Goal: Communication & Community: Answer question/provide support

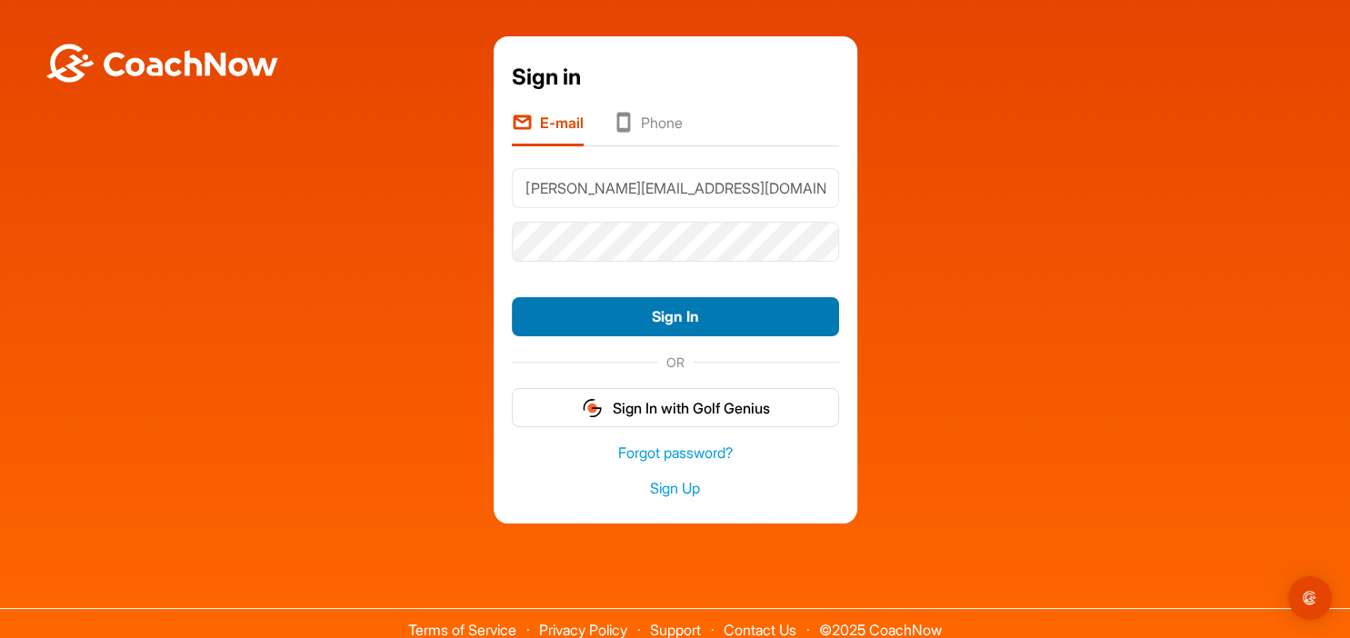
type input "[PERSON_NAME][EMAIL_ADDRESS][DOMAIN_NAME]"
click at [675, 317] on button "Sign In" at bounding box center [675, 316] width 327 height 39
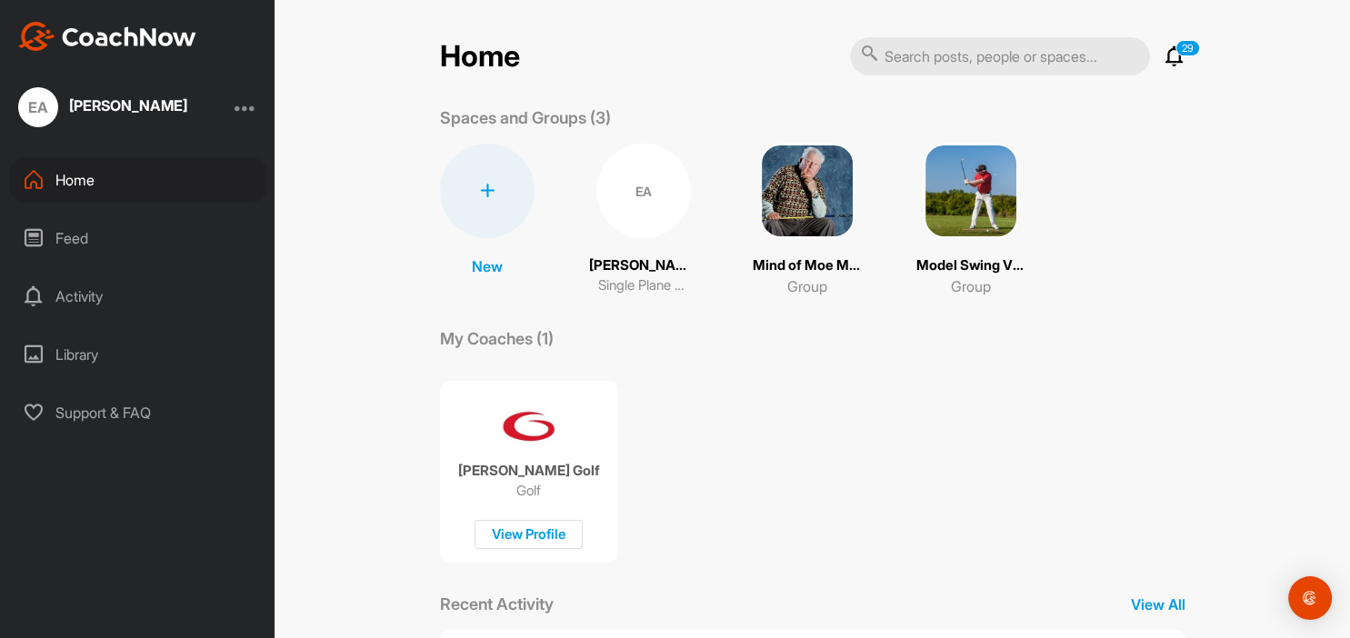
click at [359, 458] on div "Home 29 Notifications Invitations [DATE] [PERSON_NAME] replied to a post : "Rev…" at bounding box center [812, 319] width 1075 height 638
click at [383, 353] on div "Home 29 Notifications Invitations [DATE] [PERSON_NAME] replied to a post : "Rev…" at bounding box center [812, 319] width 1075 height 638
click at [665, 197] on div "EA" at bounding box center [643, 191] width 95 height 95
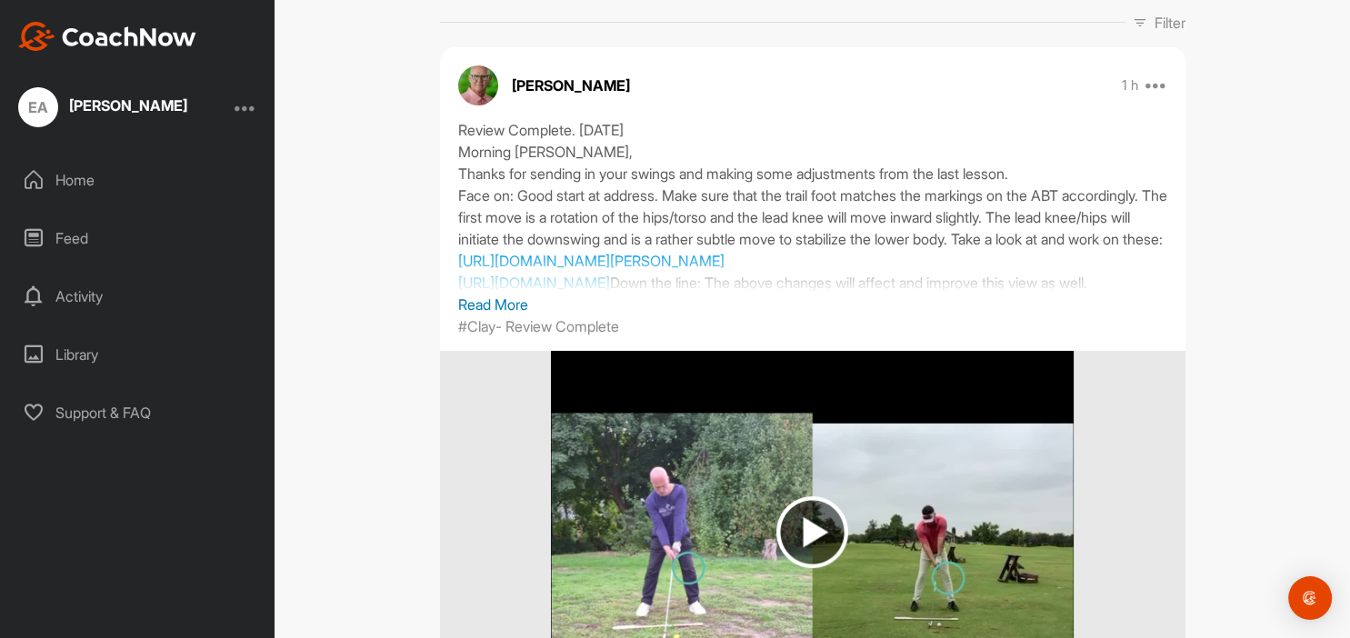
scroll to position [314, 0]
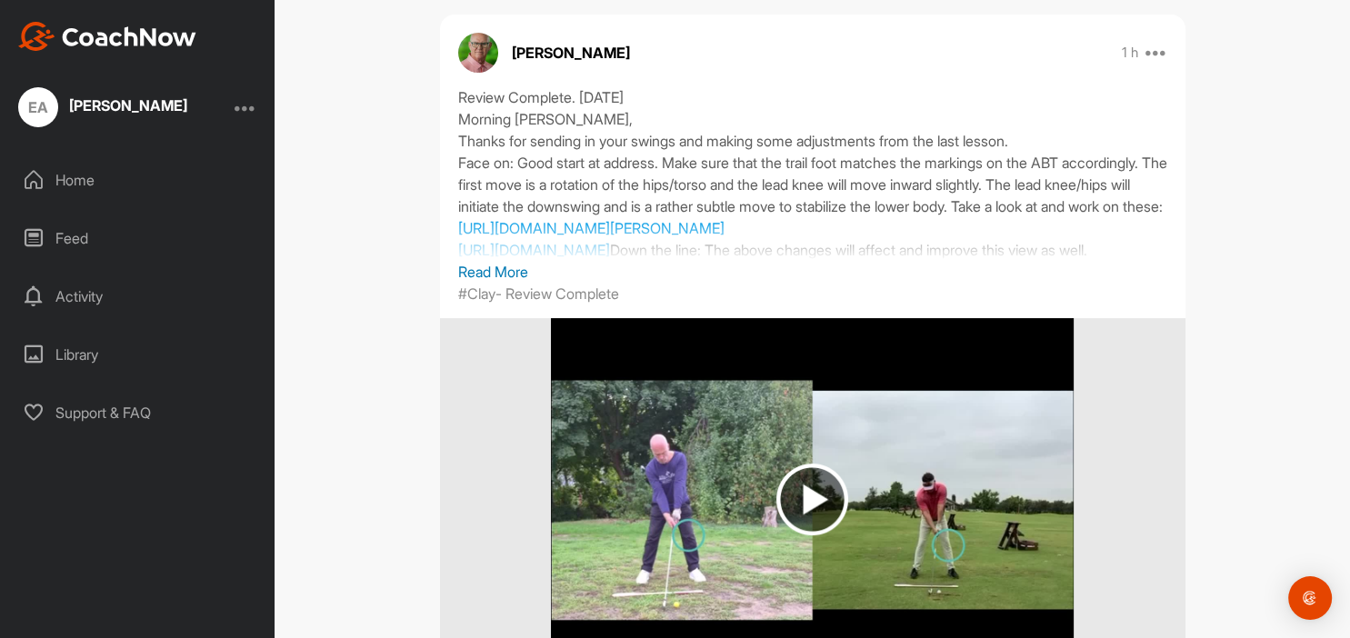
click at [824, 501] on img at bounding box center [812, 500] width 72 height 72
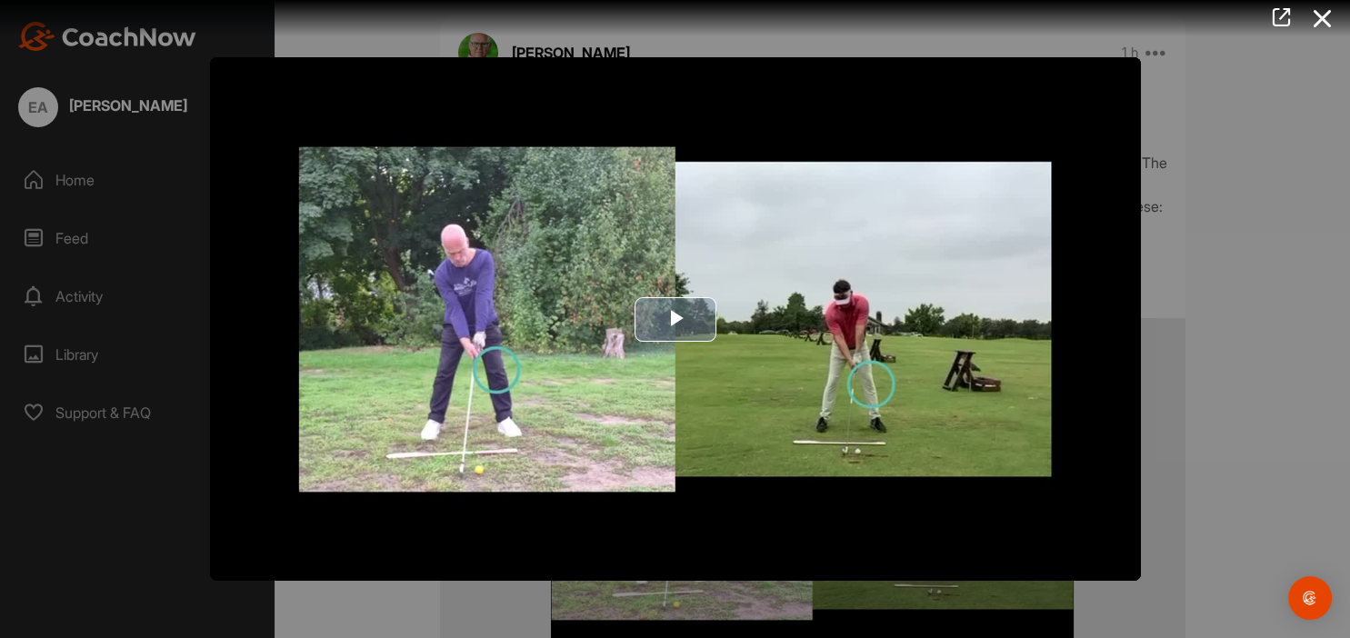
click at [675, 319] on span "Video Player" at bounding box center [675, 319] width 0 height 0
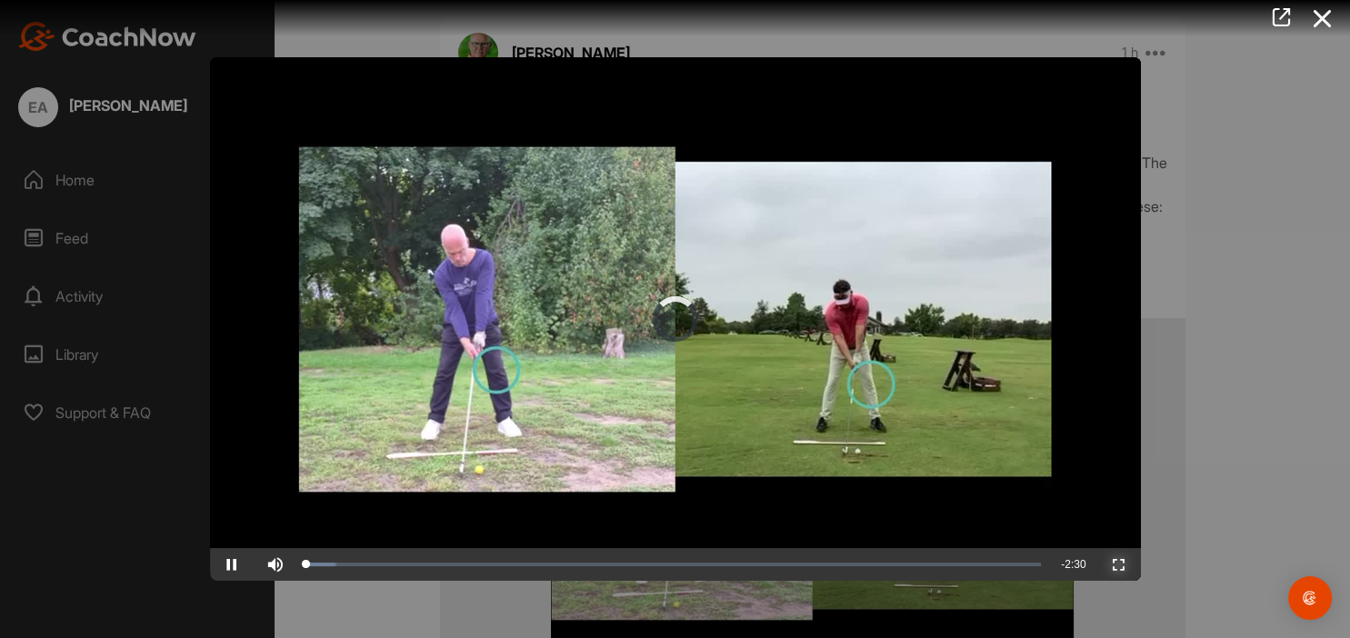
click at [1123, 565] on span "Video Player" at bounding box center [1119, 565] width 44 height 0
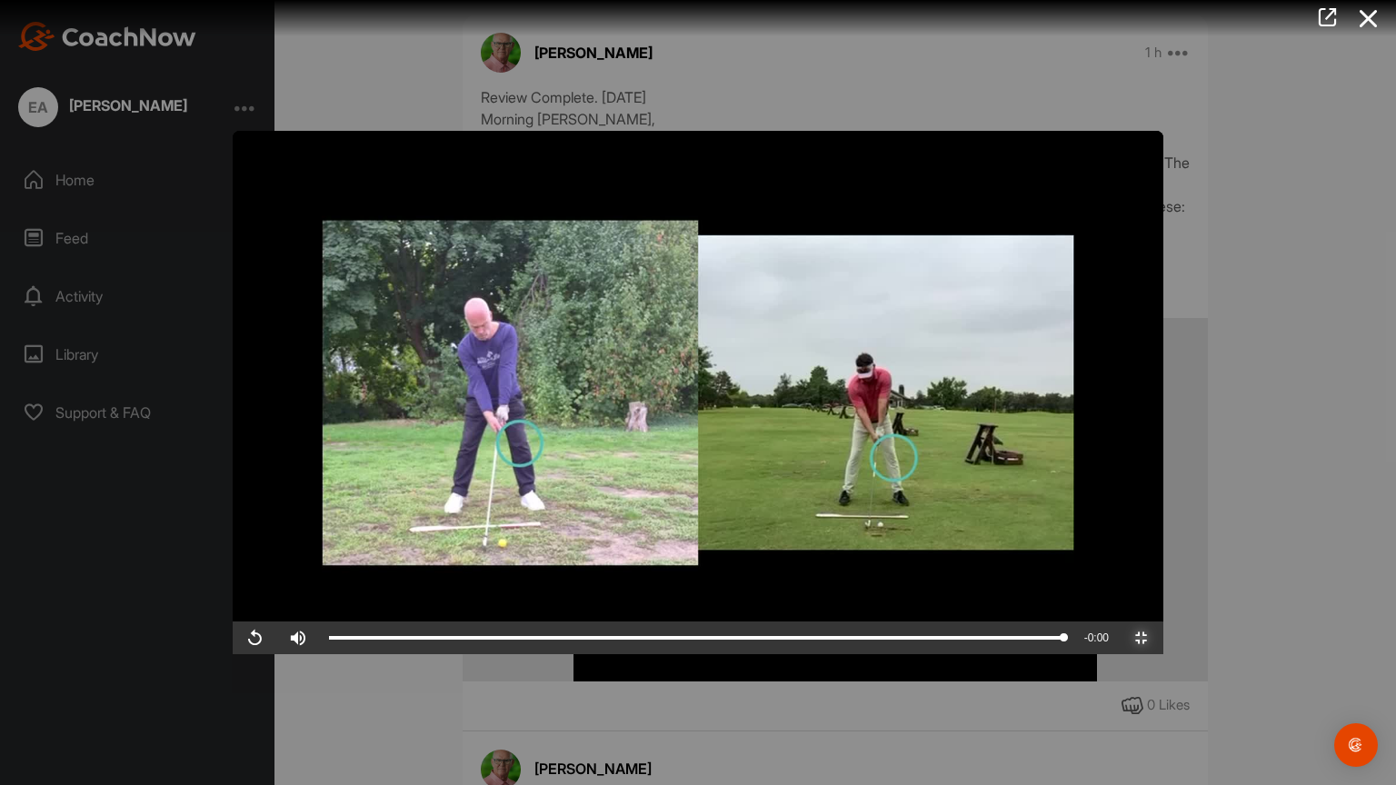
click at [1164, 637] on span "Video Player" at bounding box center [1142, 638] width 44 height 0
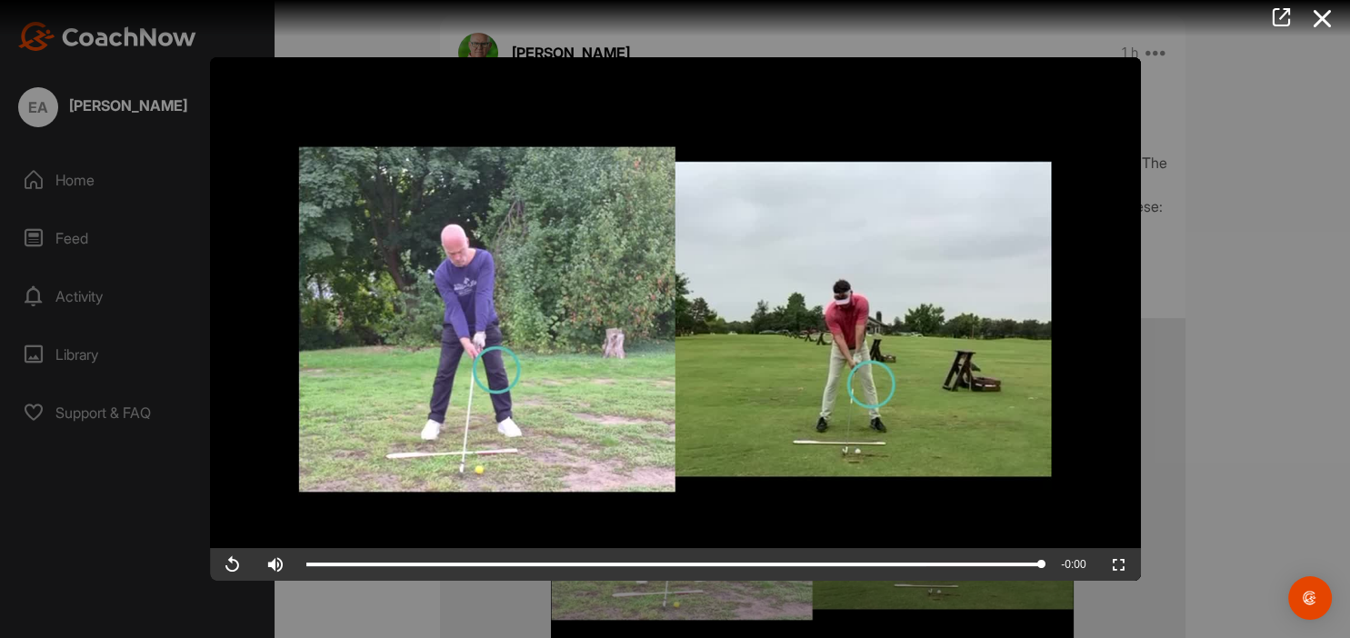
click at [1194, 192] on div at bounding box center [675, 319] width 1350 height 638
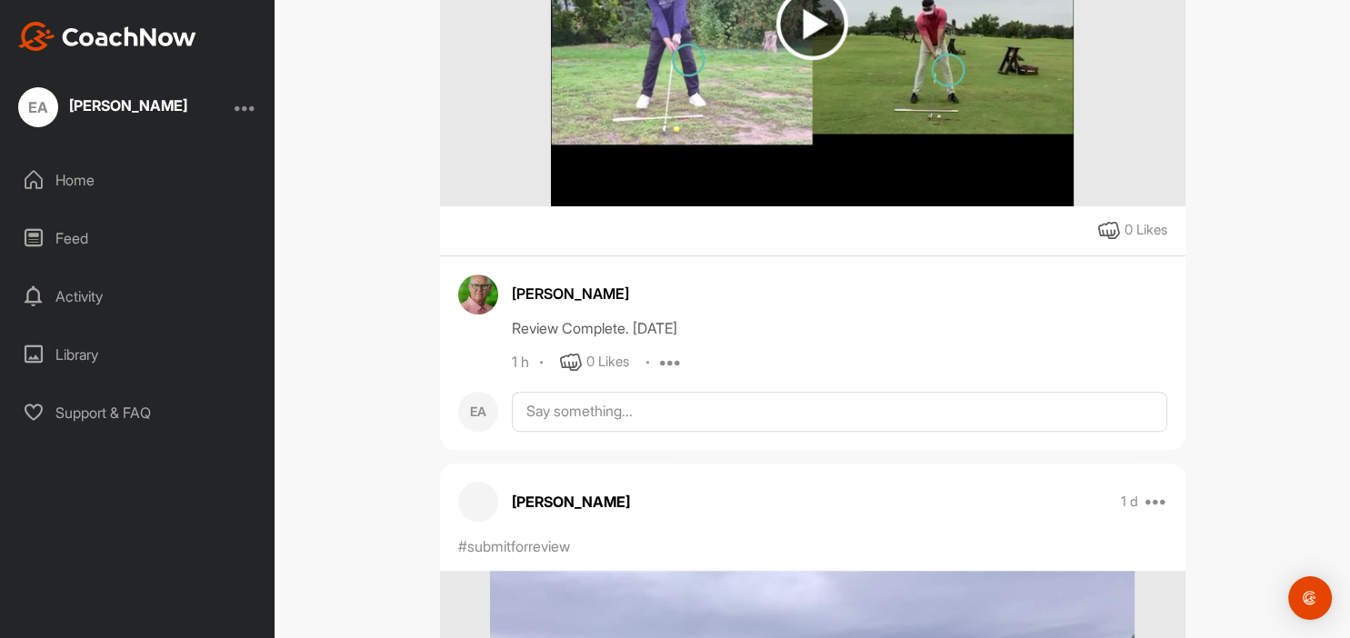
scroll to position [837, 0]
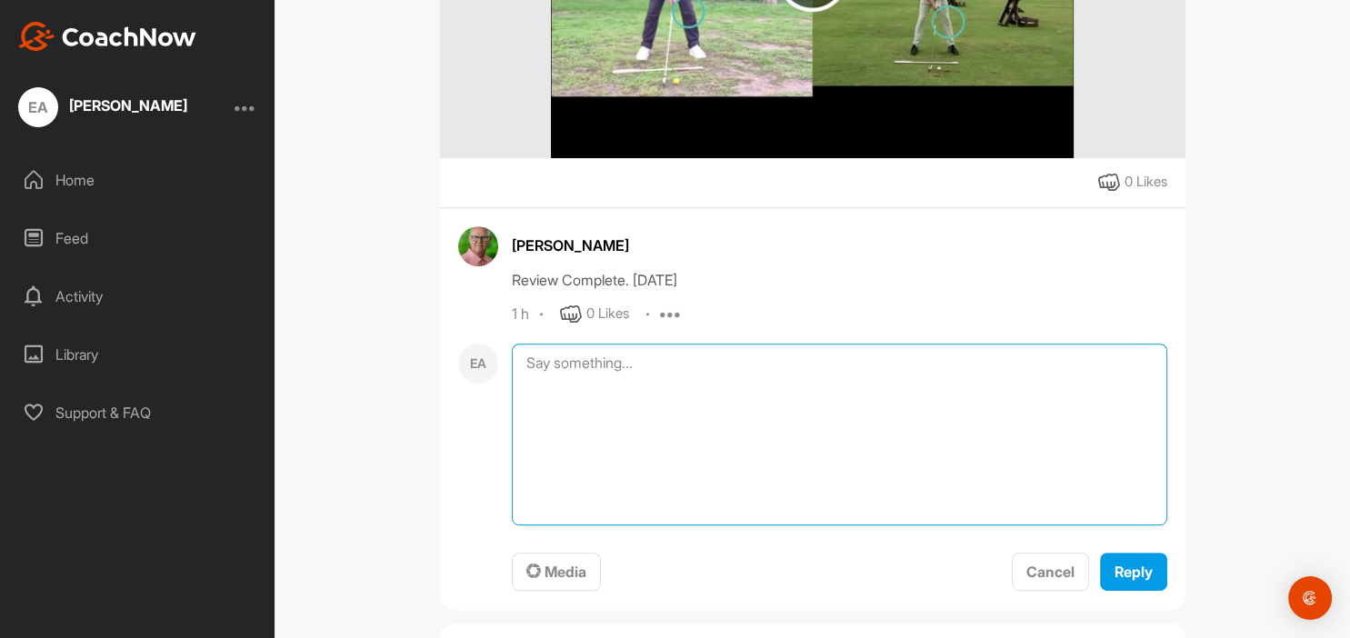
click at [590, 378] on textarea at bounding box center [839, 435] width 655 height 182
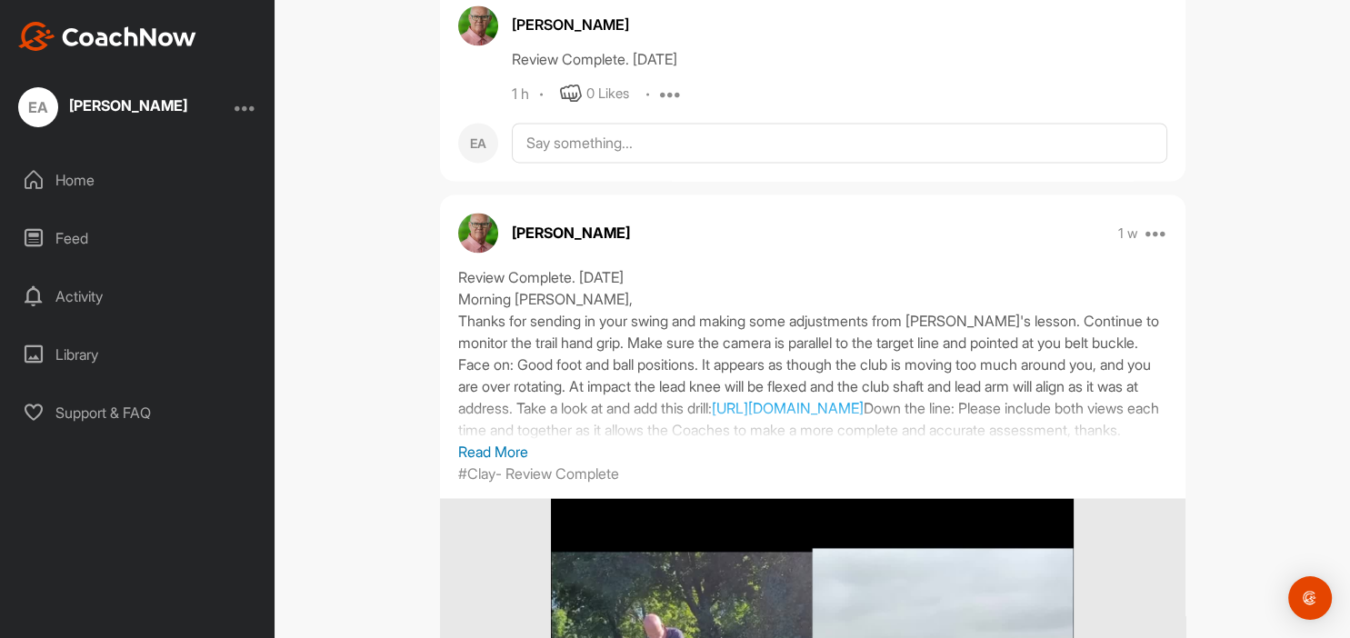
scroll to position [3142, 0]
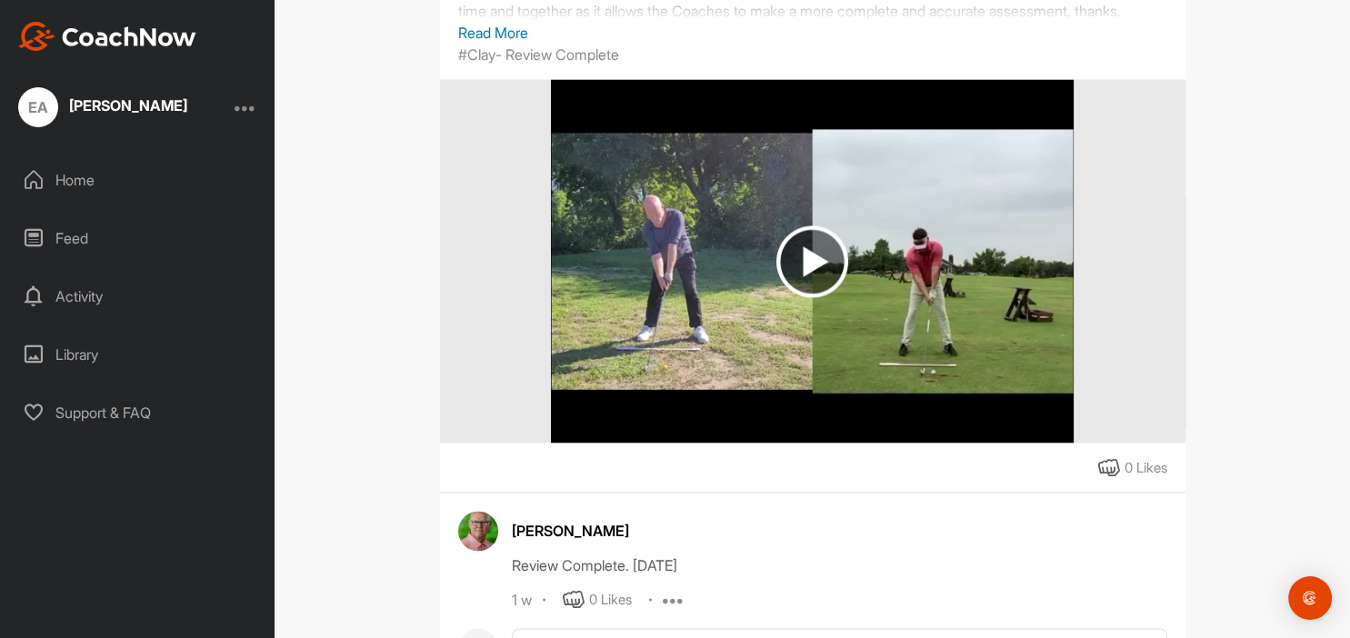
click at [829, 278] on img at bounding box center [812, 261] width 72 height 72
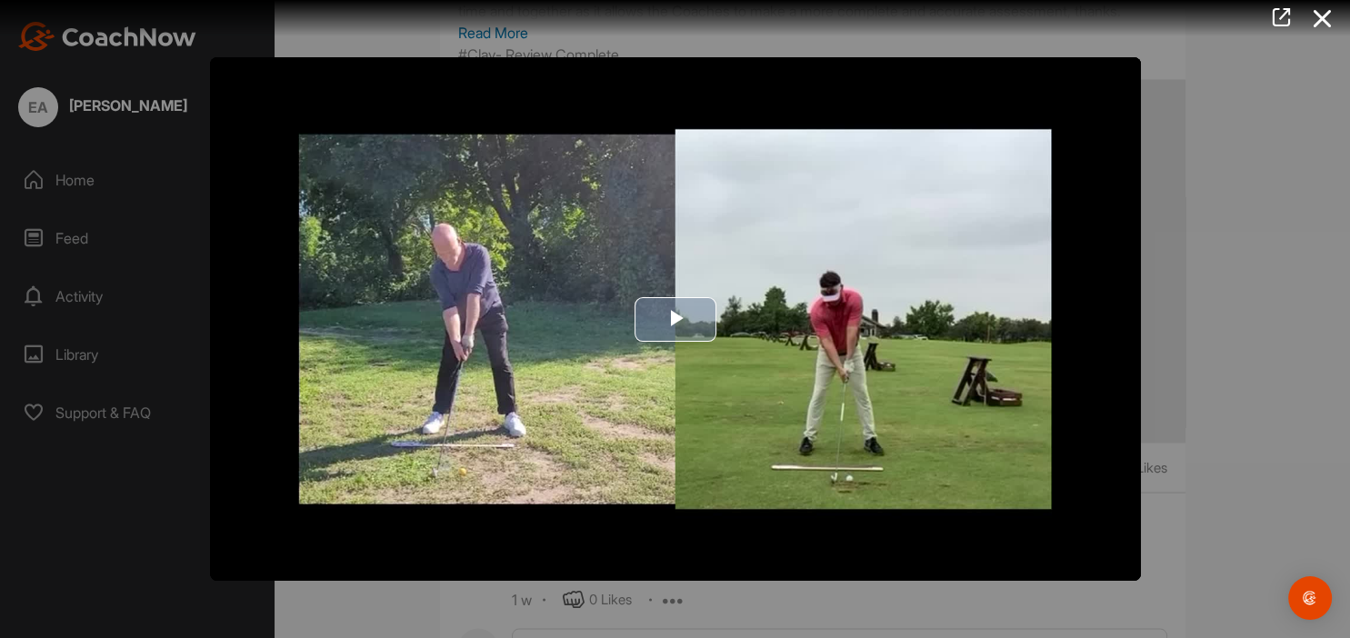
click at [675, 319] on span "Video Player" at bounding box center [675, 319] width 0 height 0
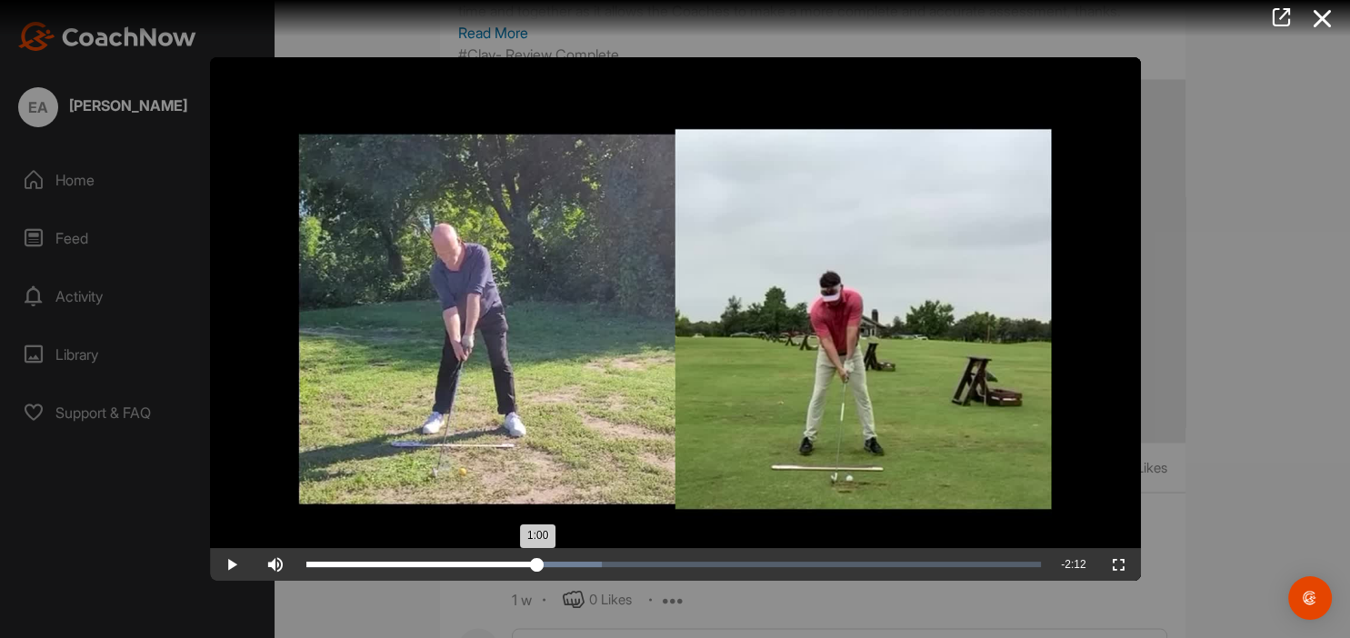
click at [537, 562] on div "1:00" at bounding box center [422, 564] width 232 height 5
click at [225, 565] on span "Video Player" at bounding box center [232, 565] width 44 height 0
click at [1224, 384] on div at bounding box center [675, 319] width 1350 height 638
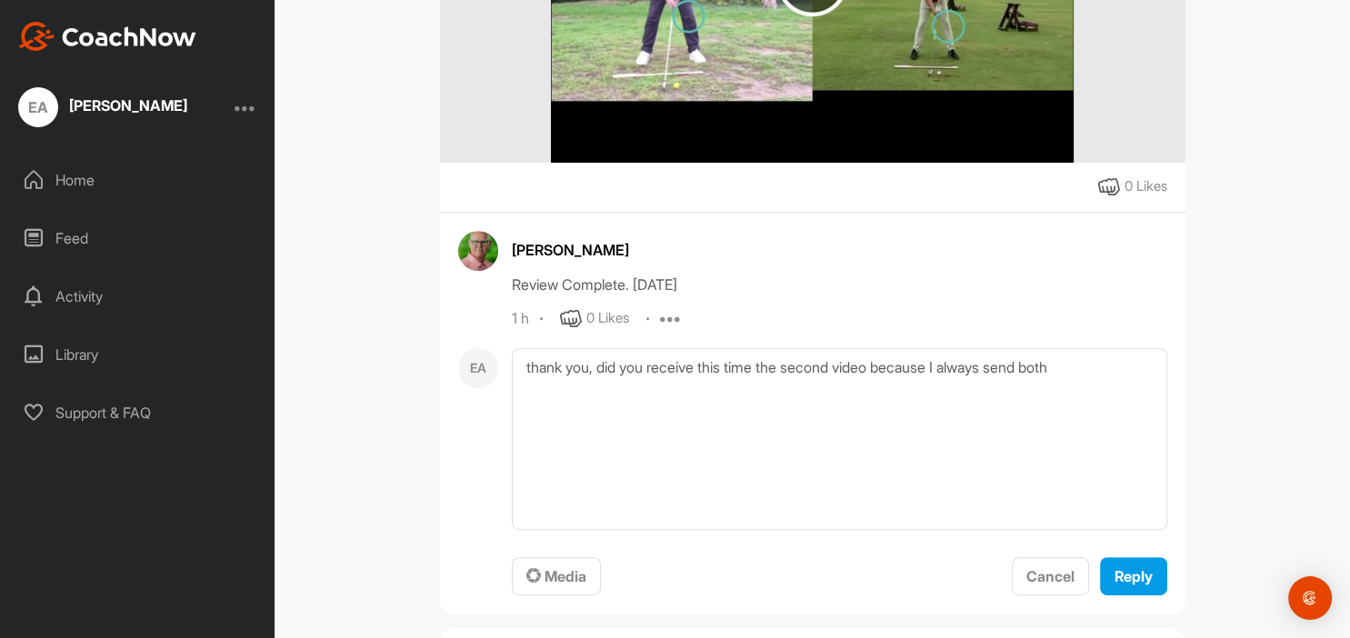
scroll to position [837, 0]
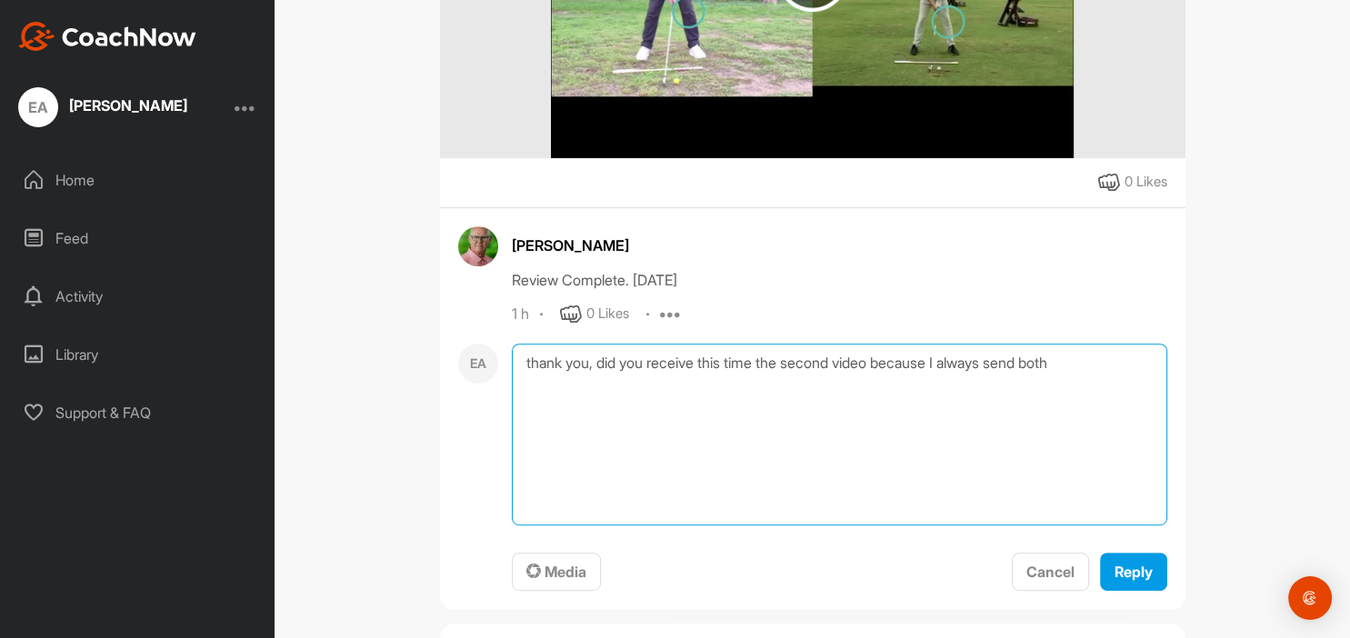
click at [1100, 371] on textarea "thank you, did you receive this time the second video because I always send both" at bounding box center [839, 435] width 655 height 182
type textarea "thank you, did you receive this time the second video because I always send bot…"
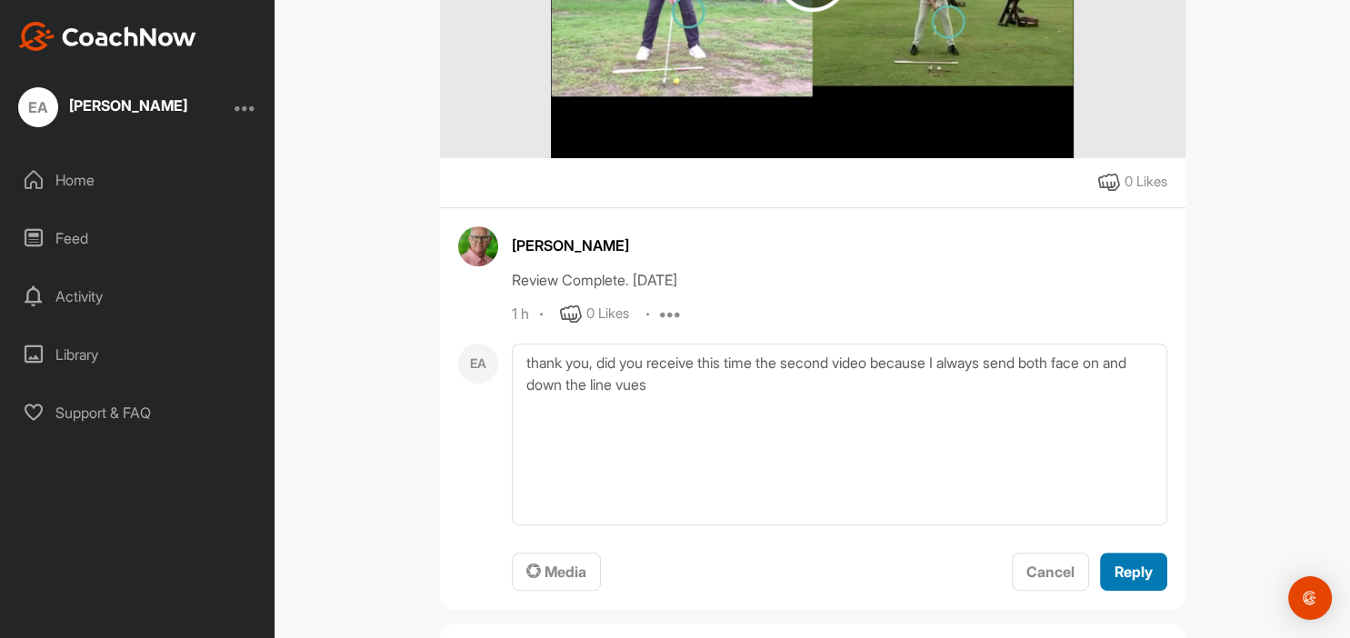
click at [1134, 581] on span "Reply" at bounding box center [1133, 572] width 38 height 18
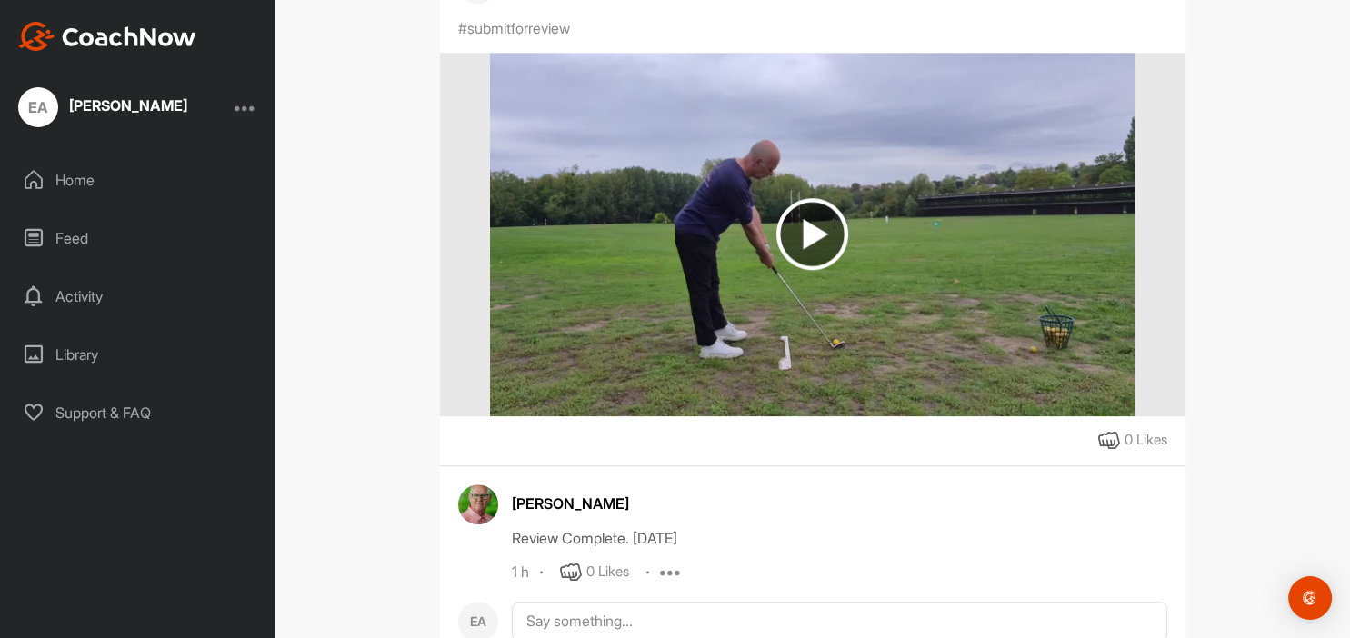
scroll to position [1465, 0]
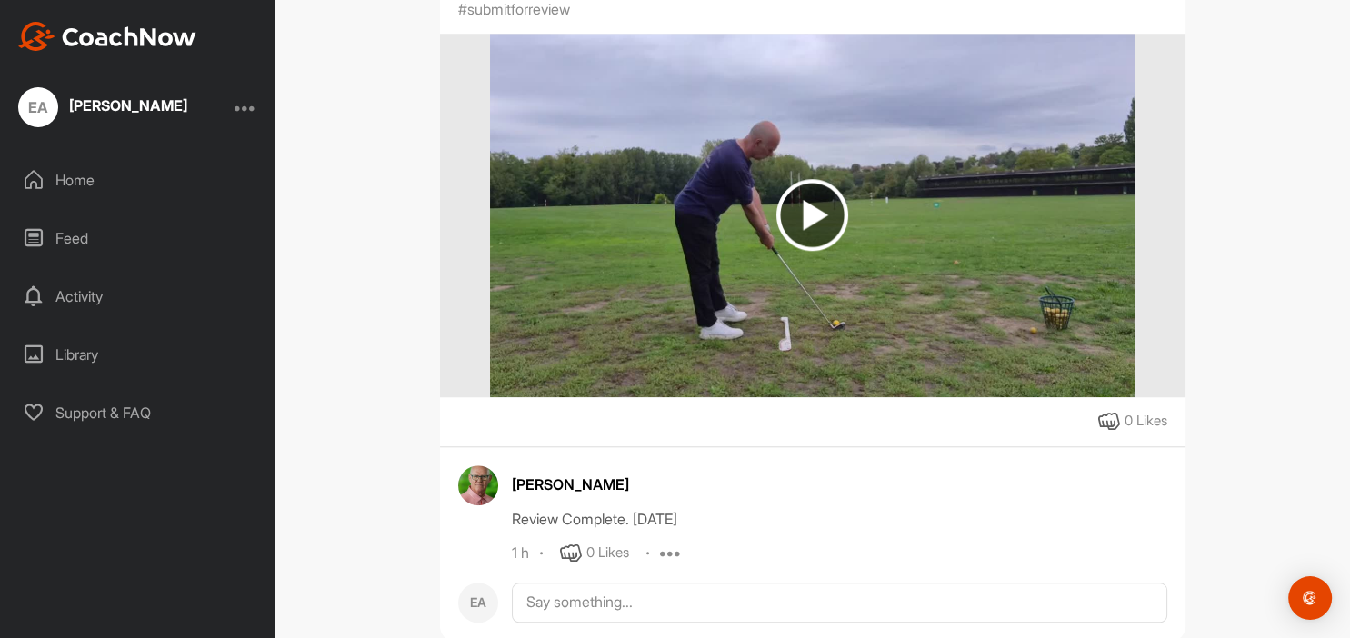
click at [813, 227] on img at bounding box center [812, 215] width 72 height 72
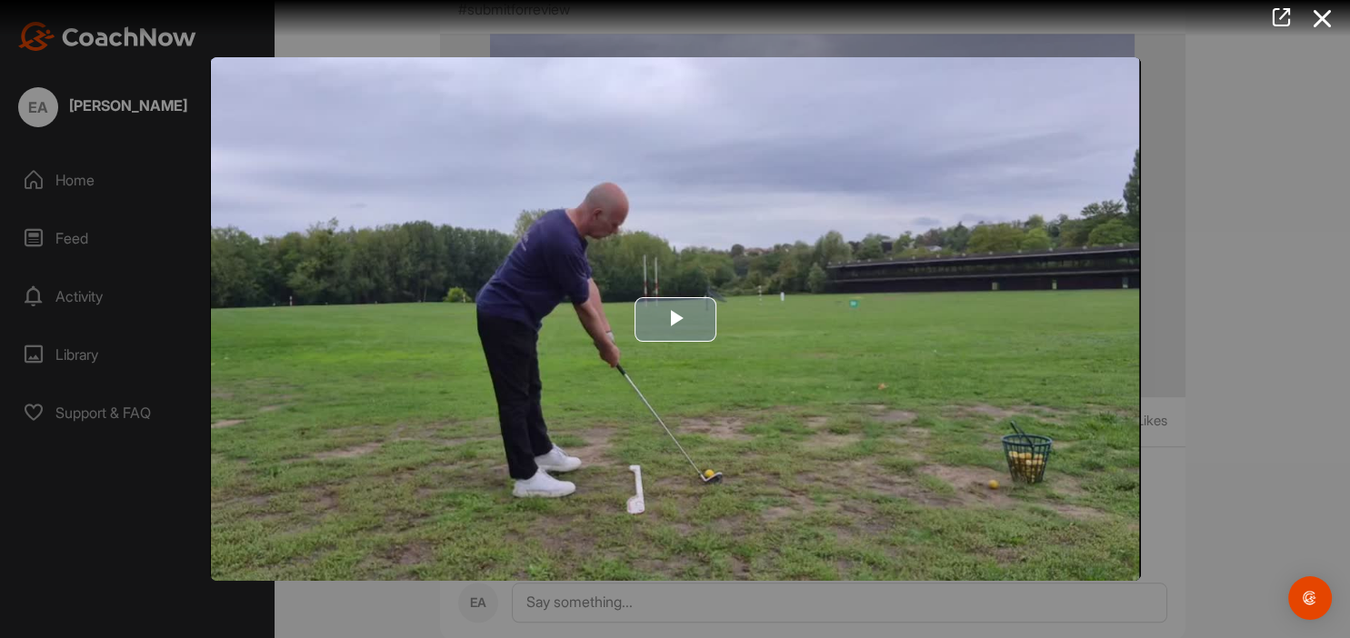
click at [675, 319] on span "Video Player" at bounding box center [675, 319] width 0 height 0
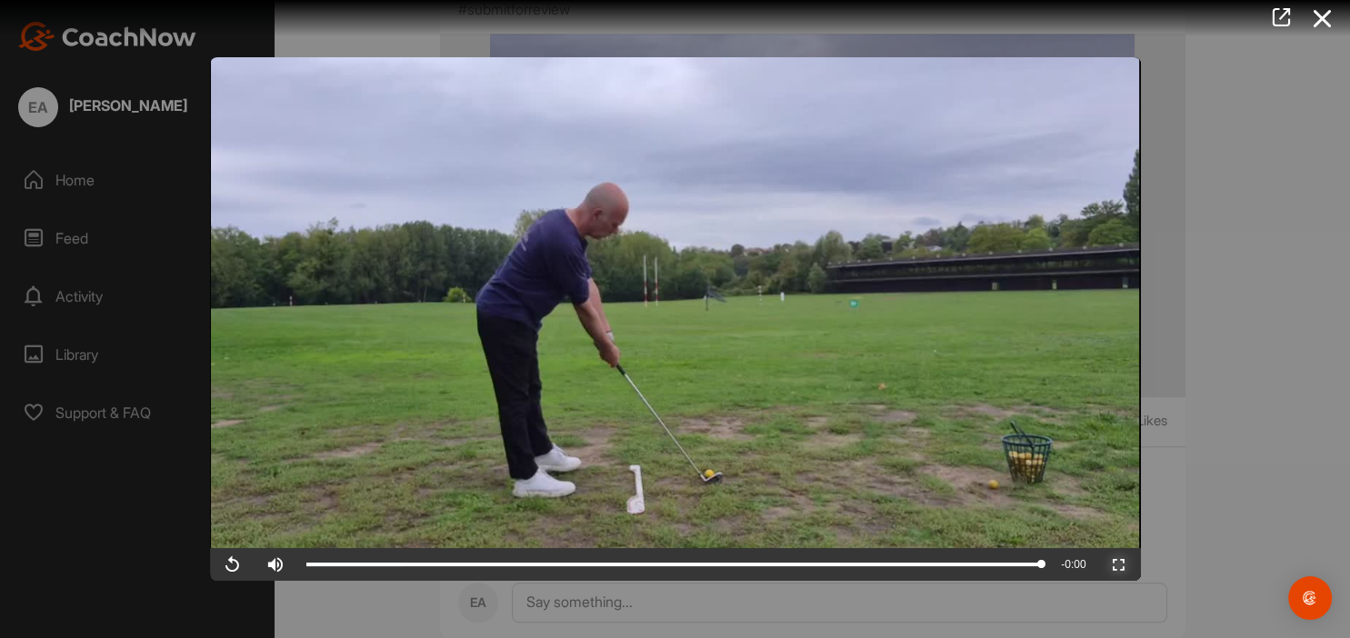
click at [1120, 565] on span "Video Player" at bounding box center [1119, 565] width 44 height 0
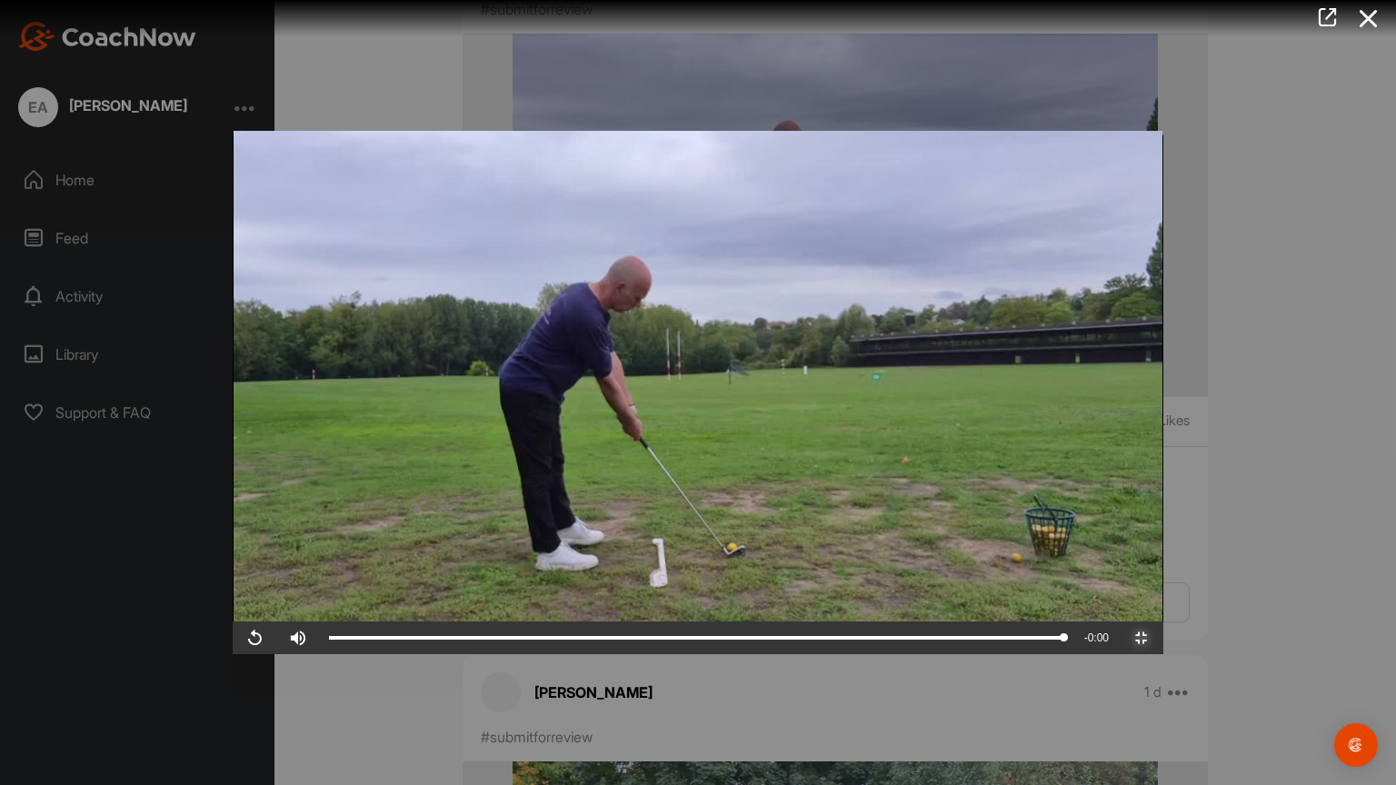
click at [1164, 637] on span "Video Player" at bounding box center [1142, 638] width 44 height 0
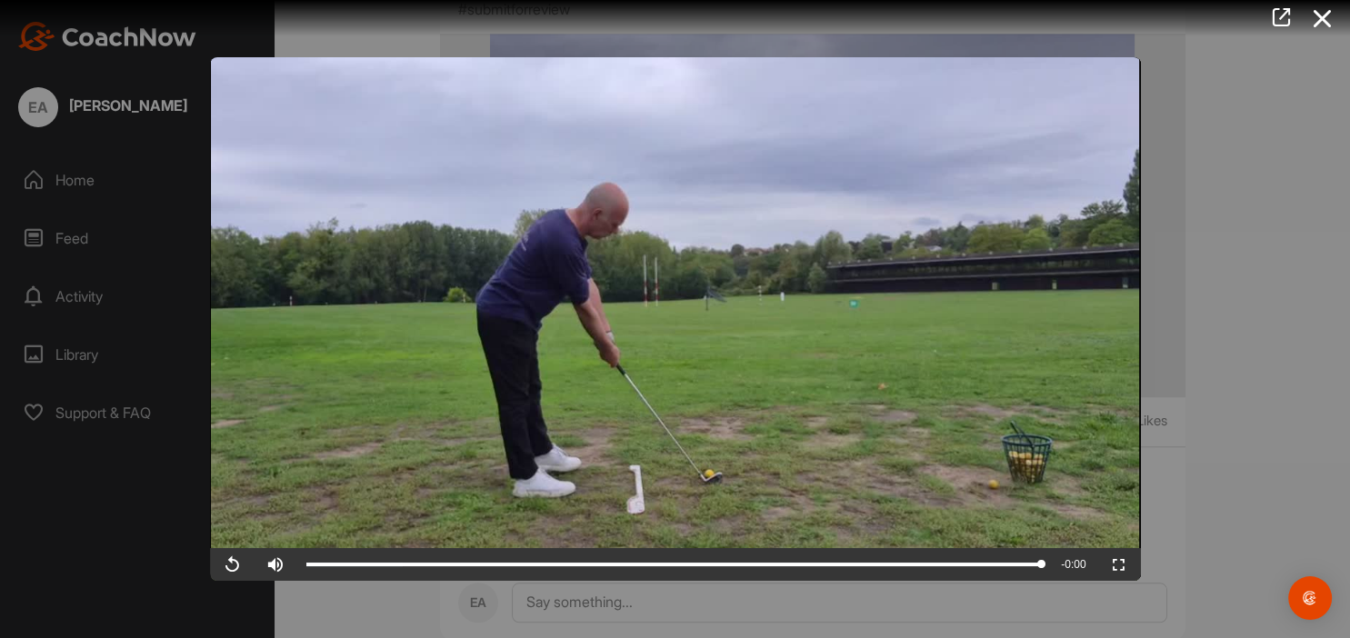
click at [1224, 203] on div at bounding box center [675, 319] width 1350 height 638
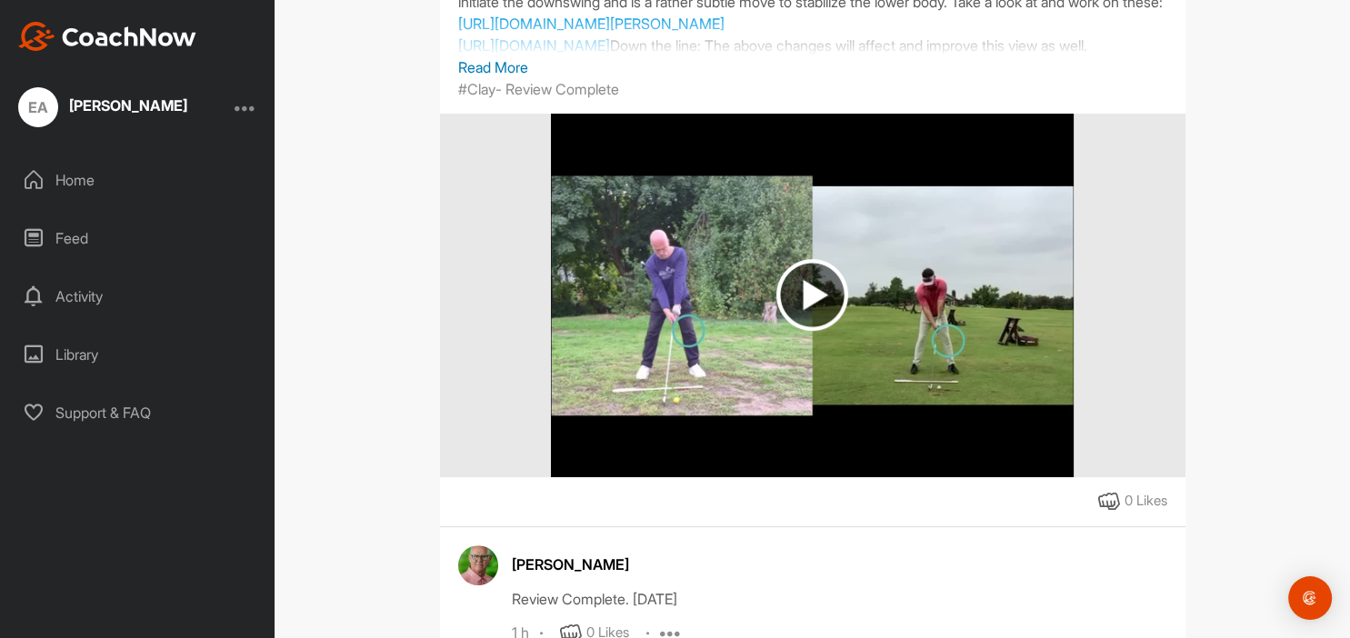
scroll to position [524, 0]
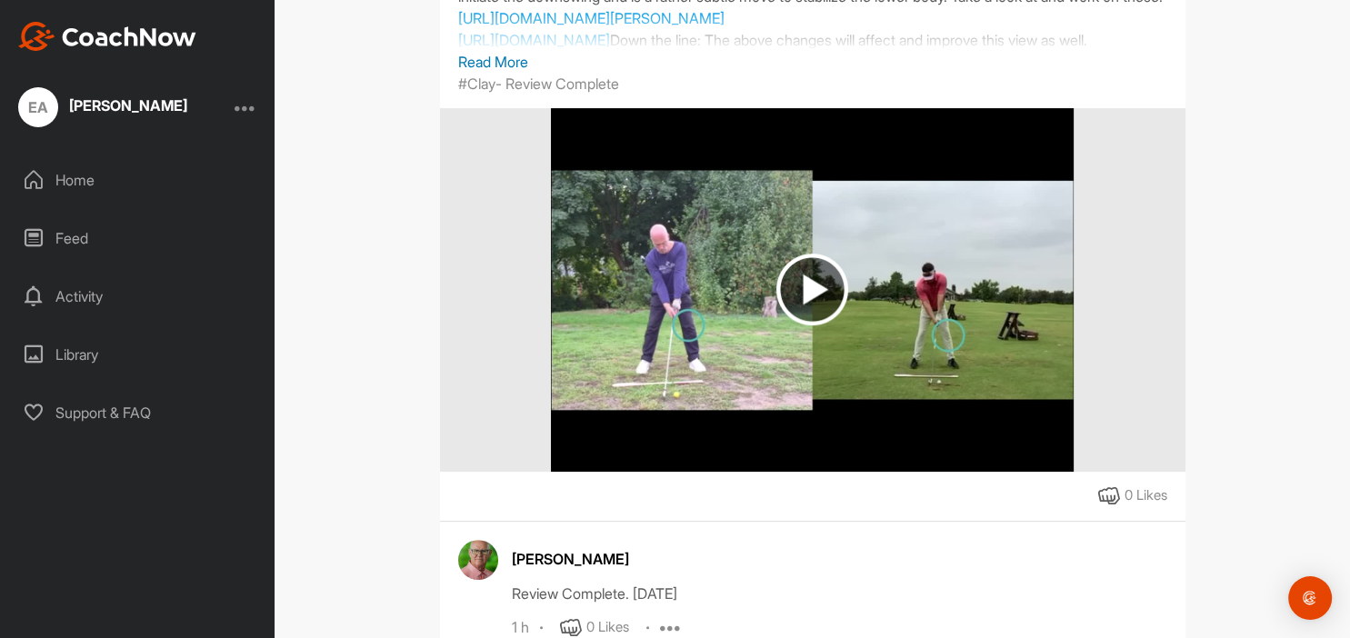
click at [819, 304] on img at bounding box center [812, 290] width 72 height 72
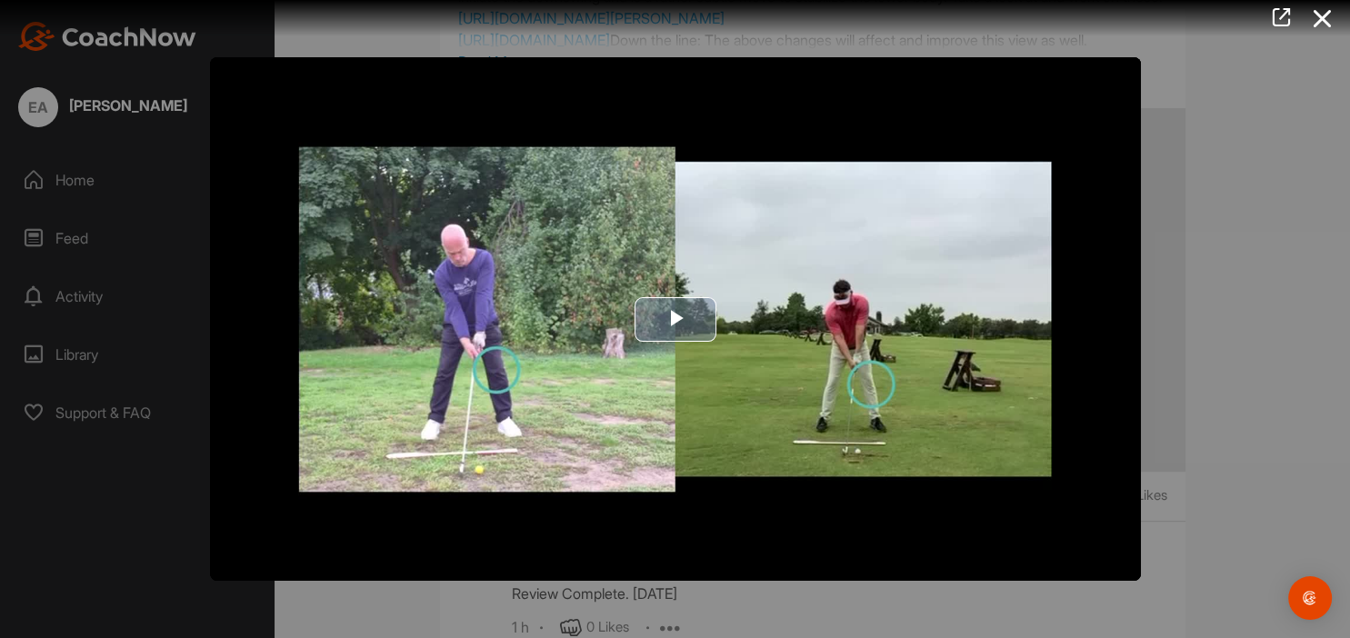
click at [675, 319] on span "Video Player" at bounding box center [675, 319] width 0 height 0
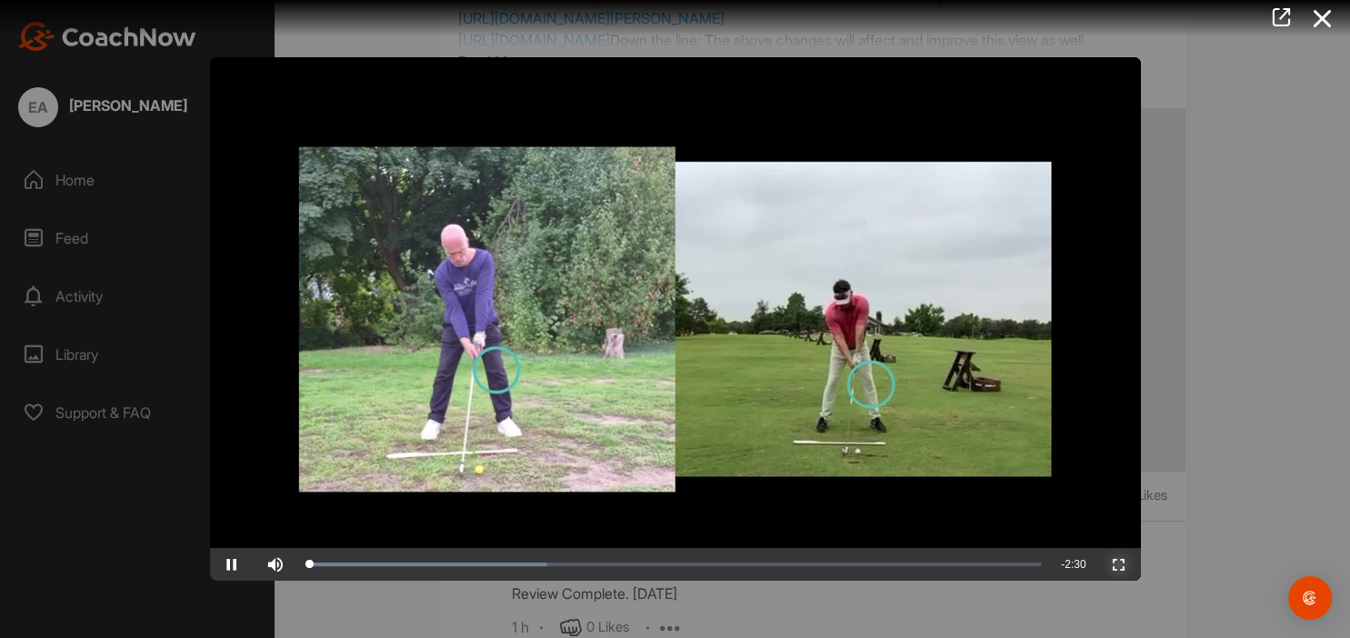
click at [1120, 565] on span "Video Player" at bounding box center [1119, 565] width 44 height 0
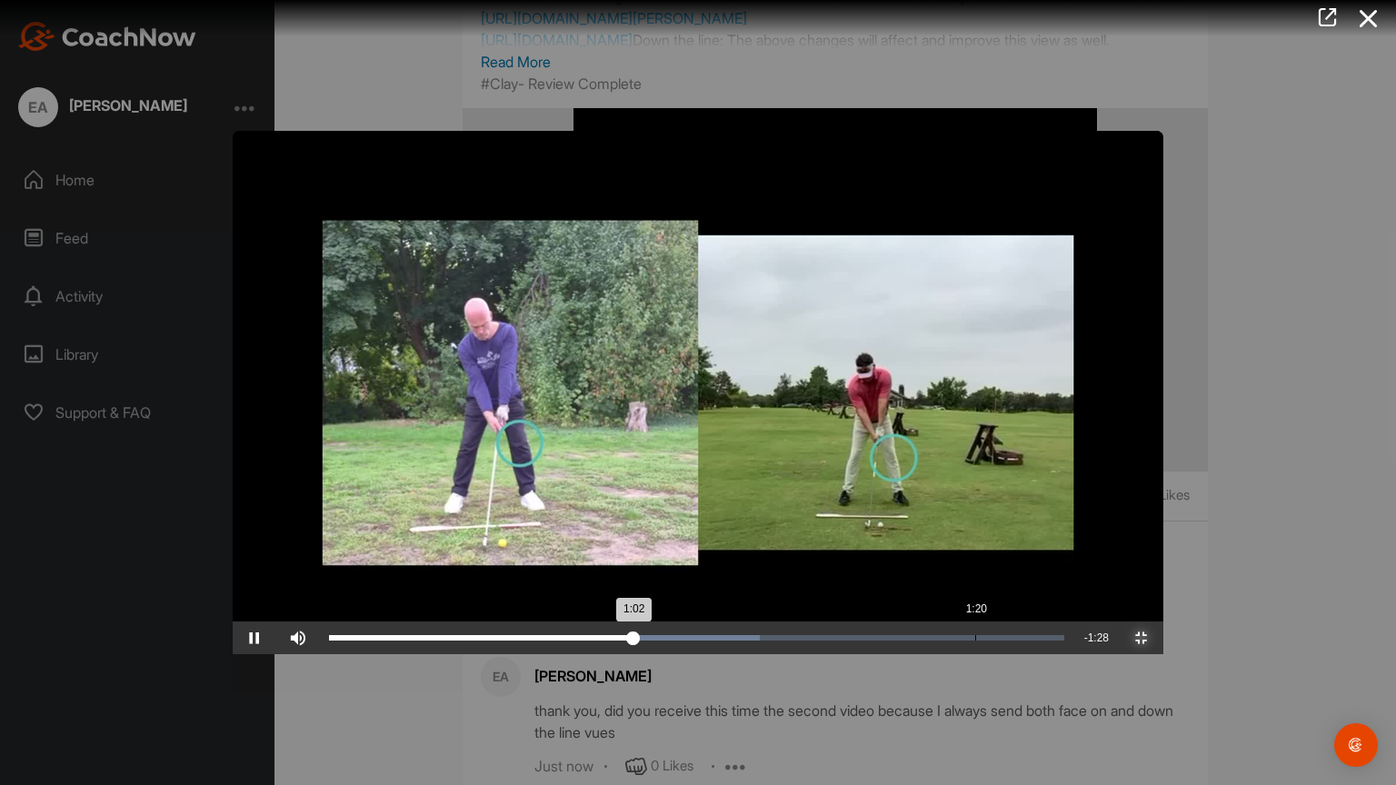
click at [744, 637] on div "Loaded : 58.64% 1:20 1:02" at bounding box center [697, 638] width 754 height 33
drag, startPoint x: 771, startPoint y: 766, endPoint x: 700, endPoint y: 775, distance: 71.4
click at [698, 637] on div "1:15" at bounding box center [513, 637] width 369 height 5
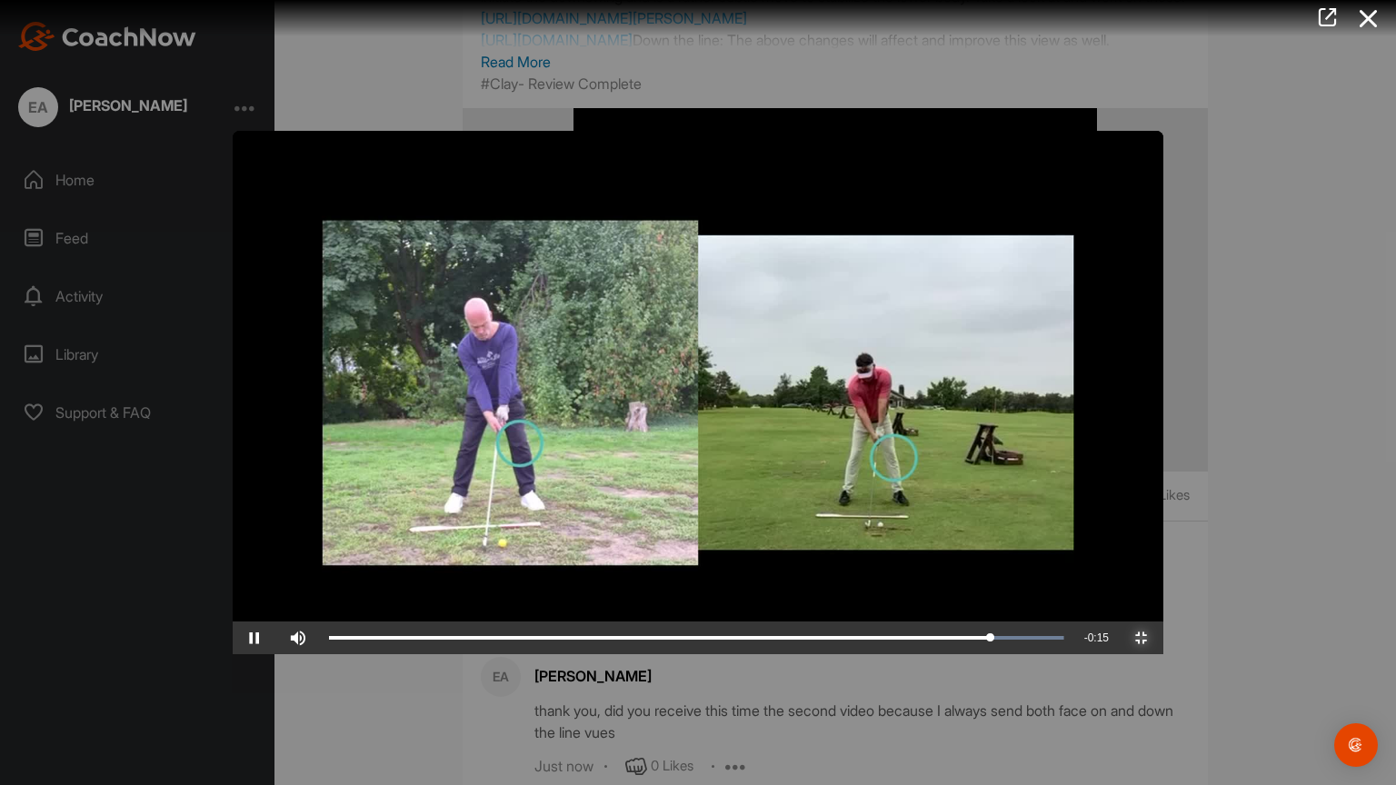
click at [1164, 637] on span "Video Player" at bounding box center [1142, 638] width 44 height 0
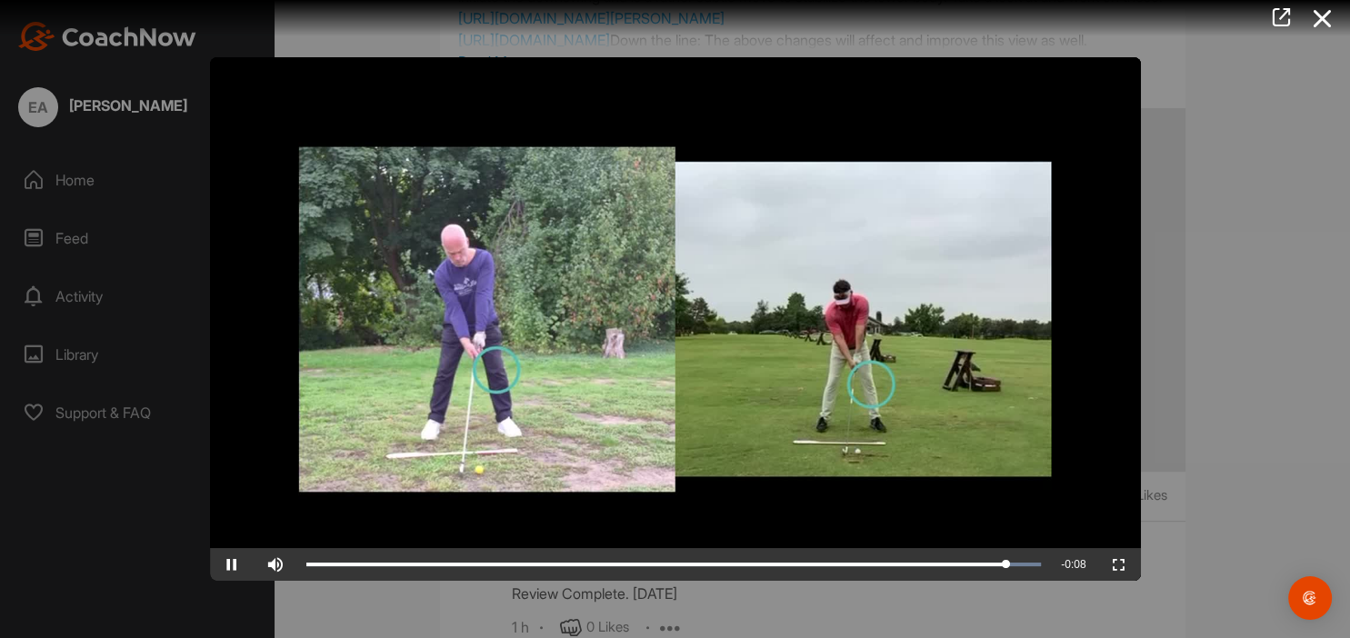
click at [1211, 145] on div at bounding box center [675, 319] width 1350 height 638
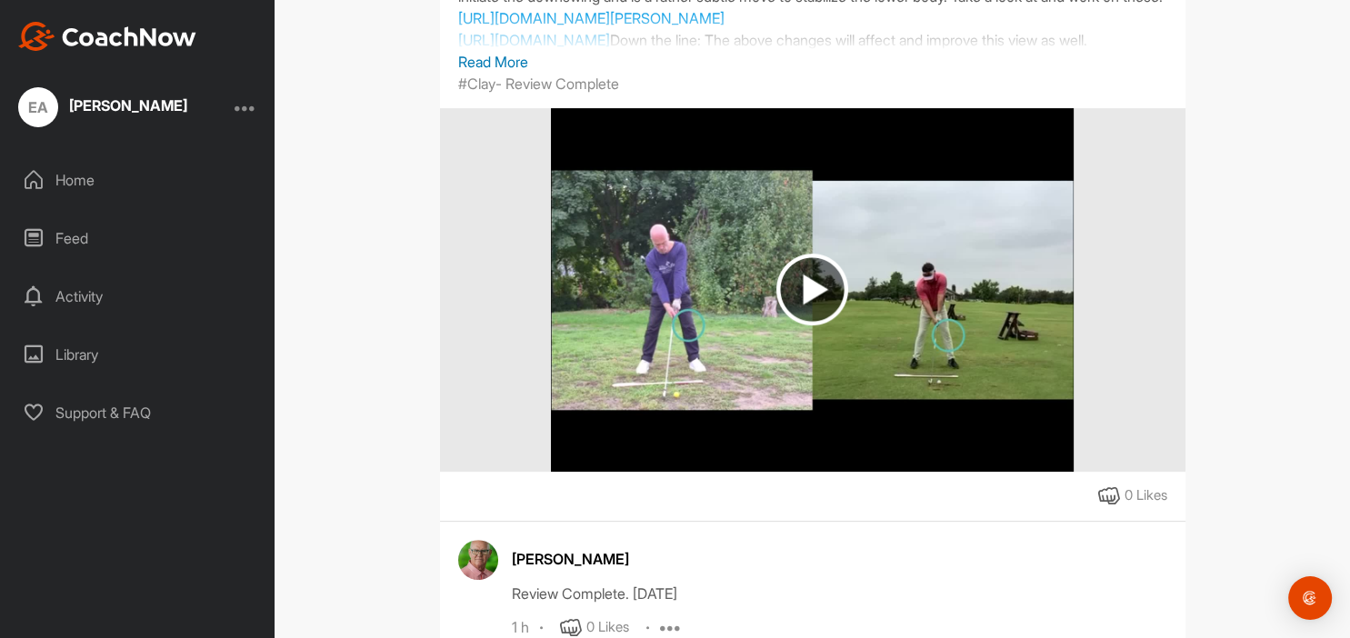
scroll to position [314, 0]
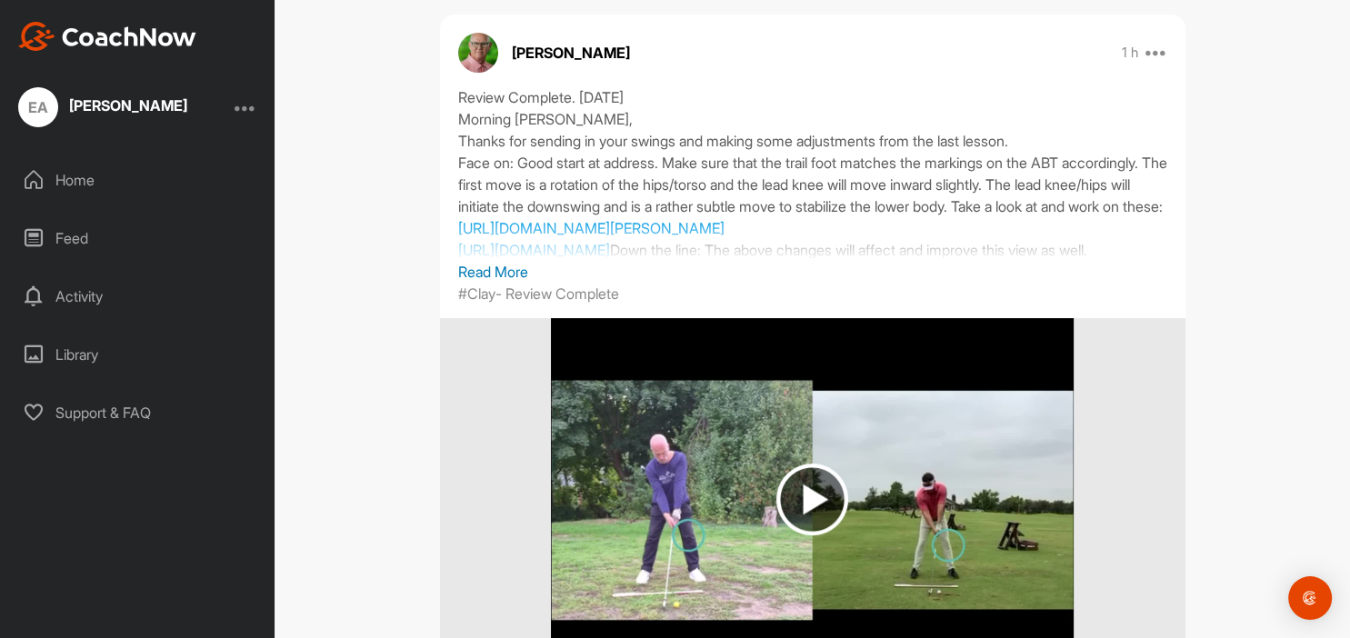
click at [516, 276] on p "Read More" at bounding box center [812, 272] width 709 height 22
